Goal: Information Seeking & Learning: Learn about a topic

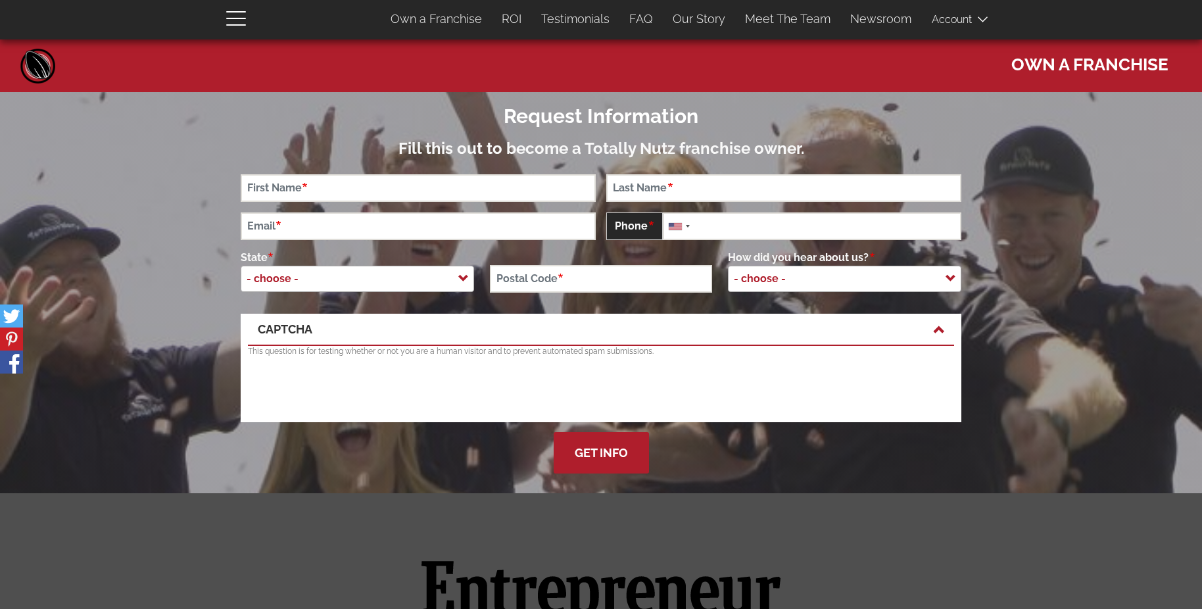
drag, startPoint x: 32, startPoint y: 63, endPoint x: 268, endPoint y: 57, distance: 236.1
click at [261, 72] on h1 "Own a Franchise" at bounding box center [601, 62] width 1182 height 26
click at [43, 59] on link "Home" at bounding box center [37, 65] width 39 height 39
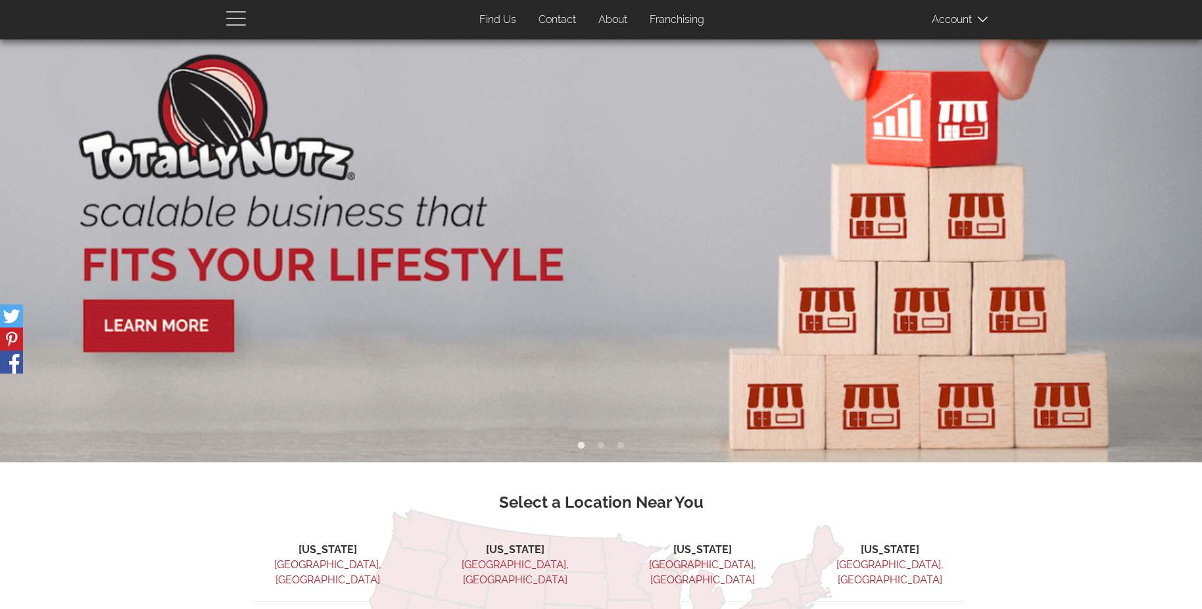
click at [239, 16] on span "button" at bounding box center [239, 18] width 26 height 16
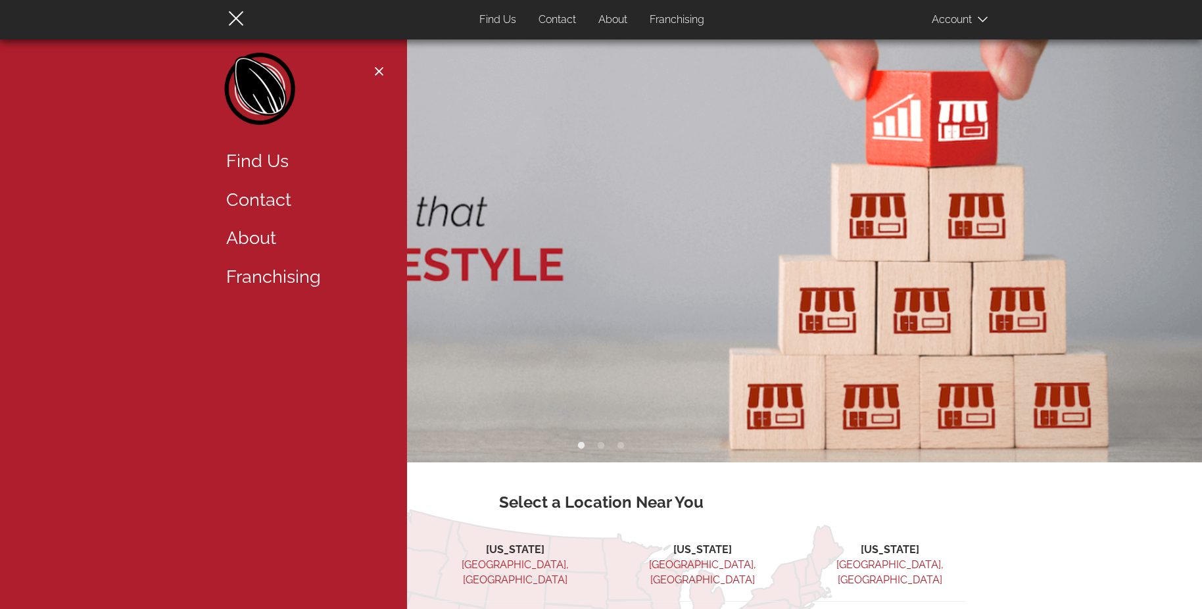
click at [258, 229] on link "About" at bounding box center [301, 238] width 171 height 39
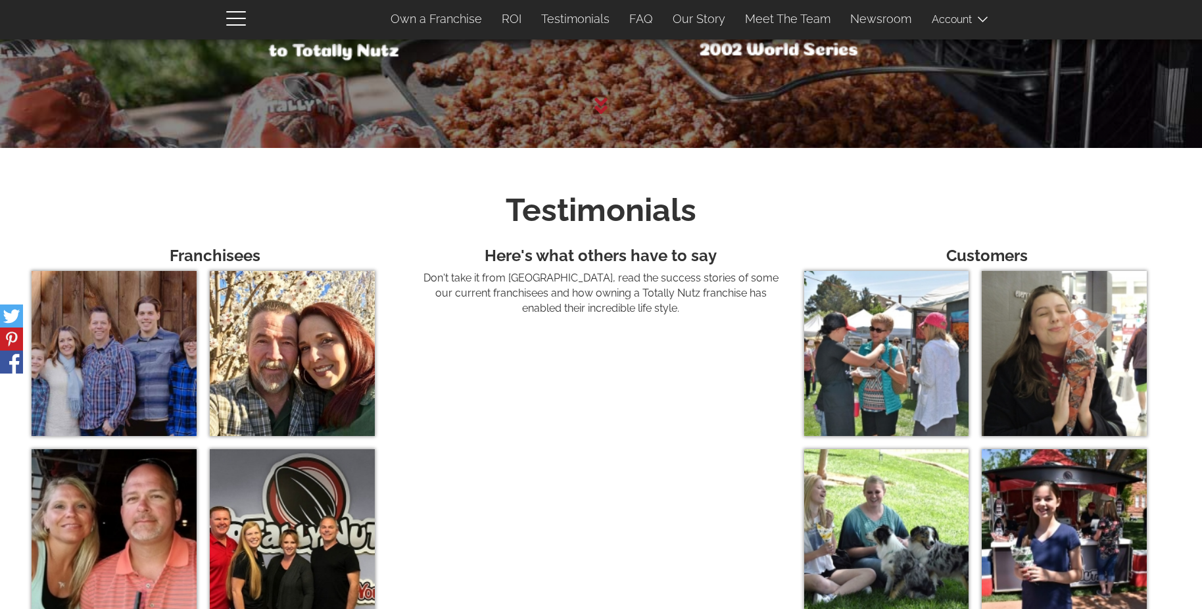
scroll to position [4337, 0]
